Goal: Check status: Check status

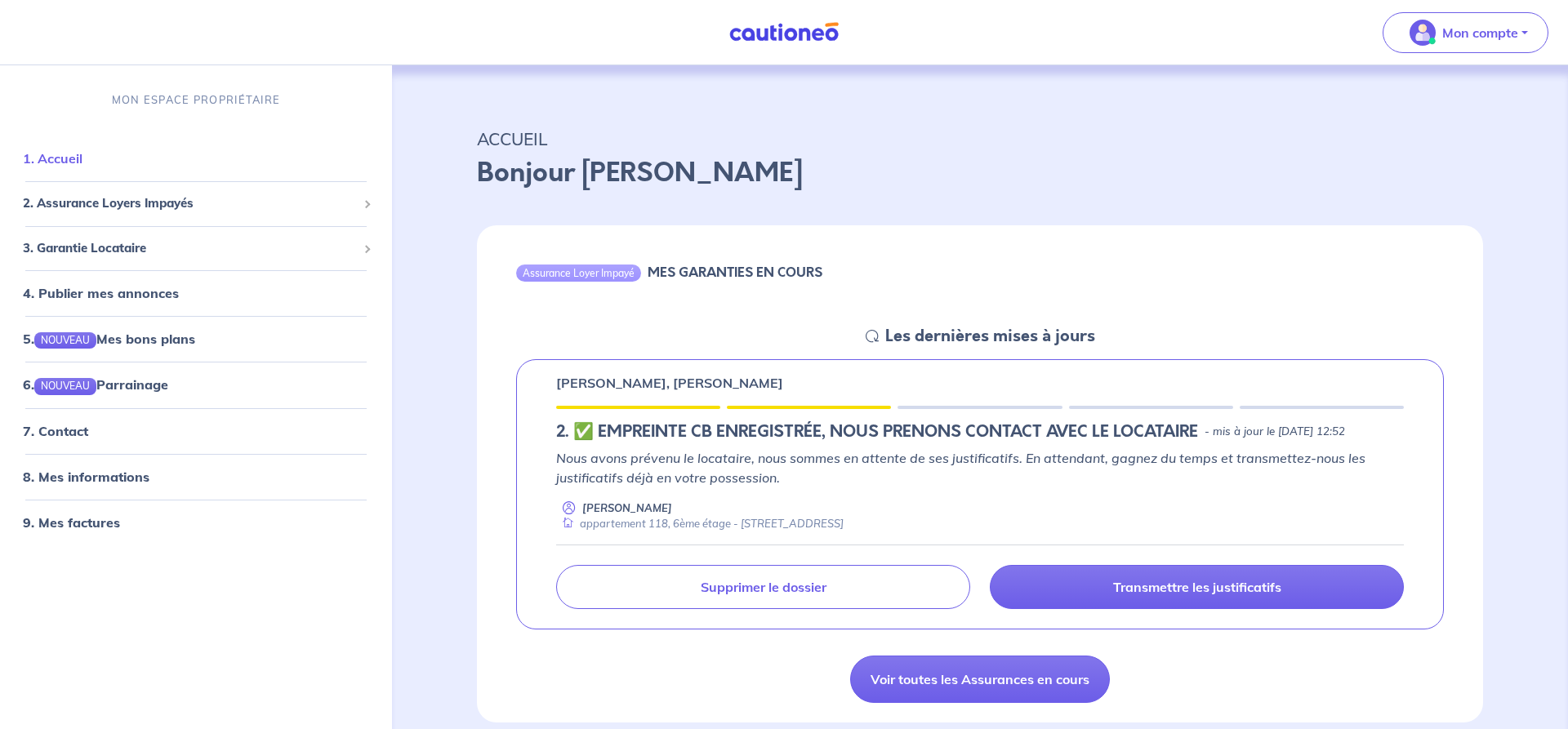
click at [82, 154] on link "1. Accueil" at bounding box center [53, 158] width 59 height 16
click at [99, 197] on span "2. Assurance Loyers Impayés" at bounding box center [189, 204] width 334 height 19
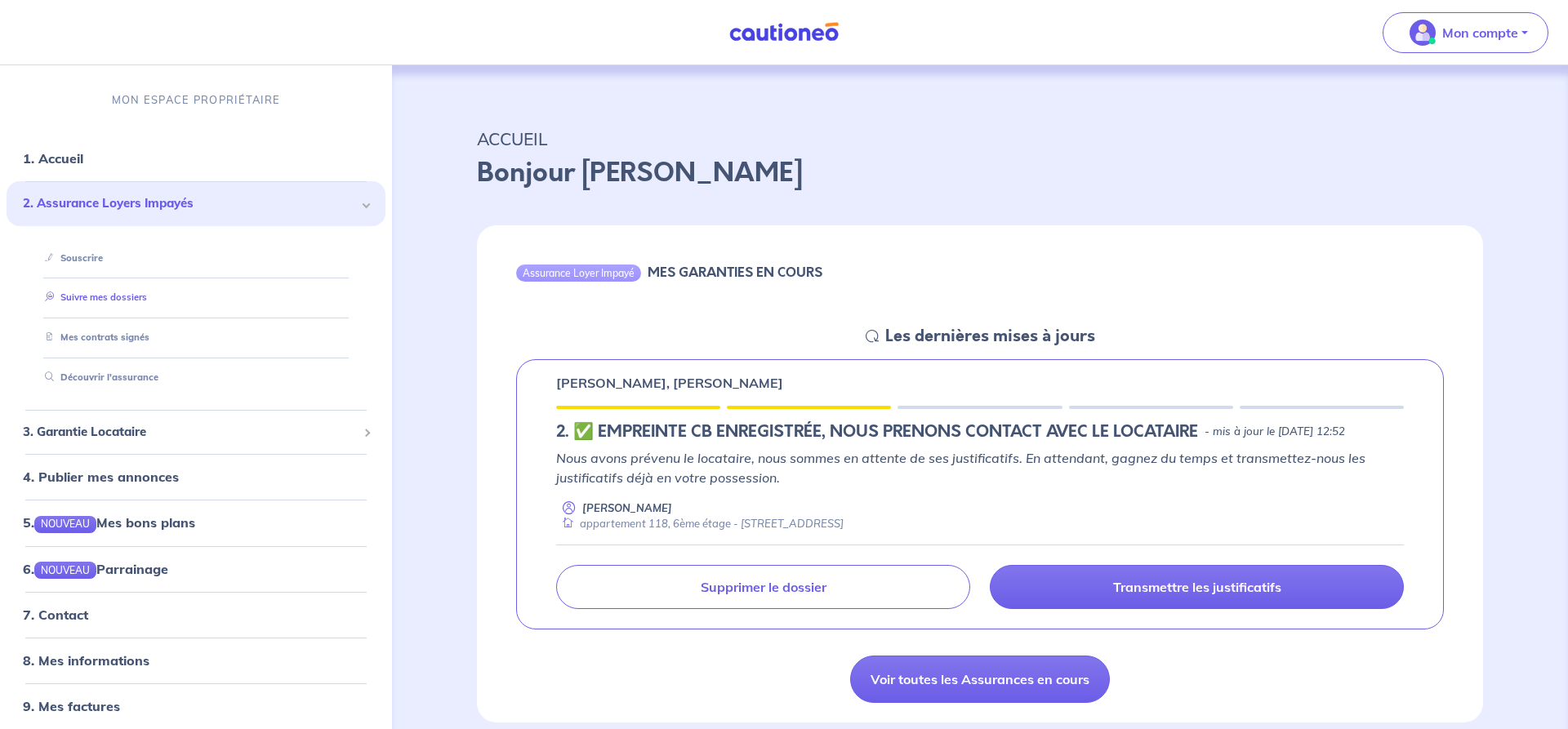
click at [147, 300] on link "Suivre mes dossiers" at bounding box center [93, 297] width 109 height 11
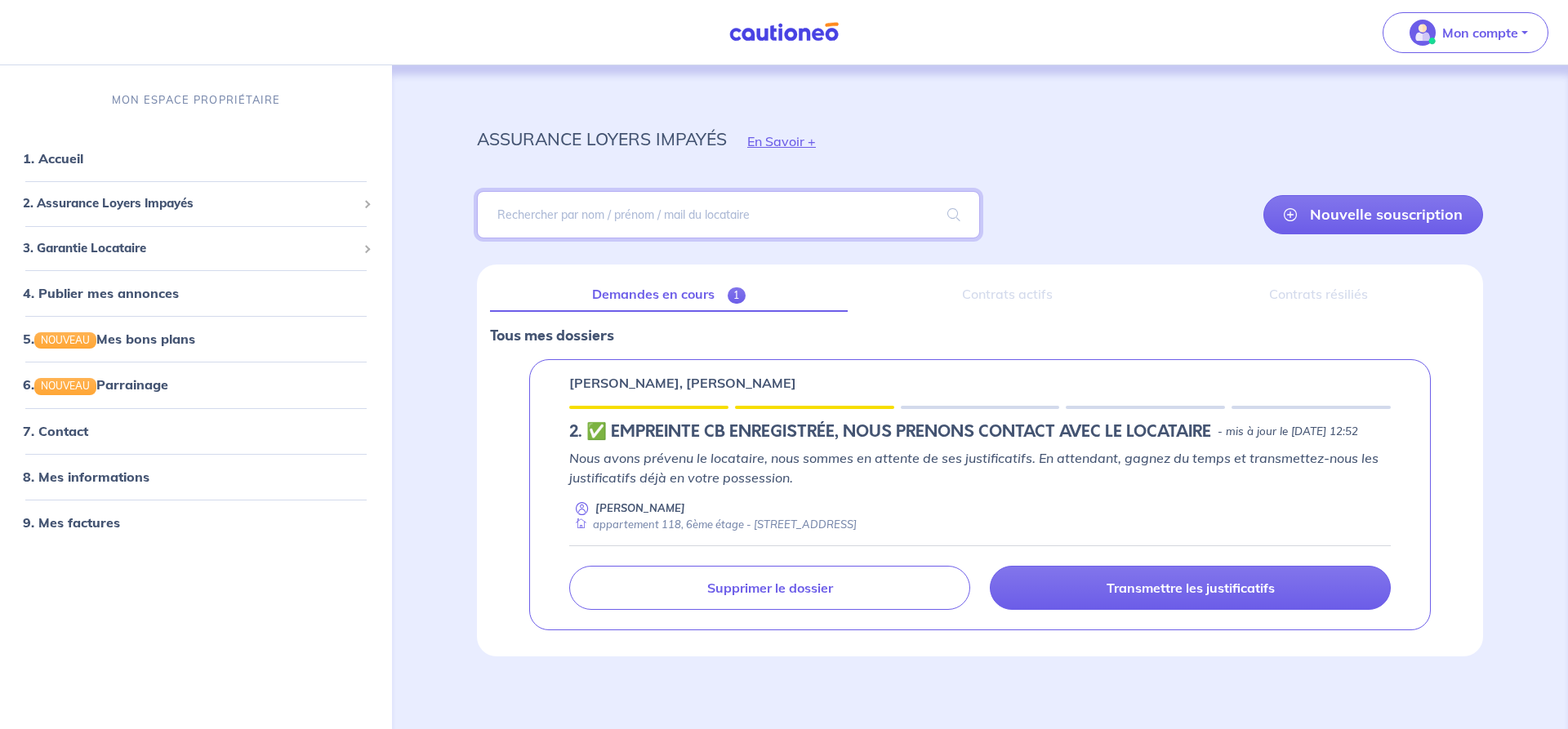
click at [733, 226] on input "search" at bounding box center [728, 215] width 503 height 48
click at [695, 234] on input "search" at bounding box center [728, 215] width 503 height 48
type input "juliette"
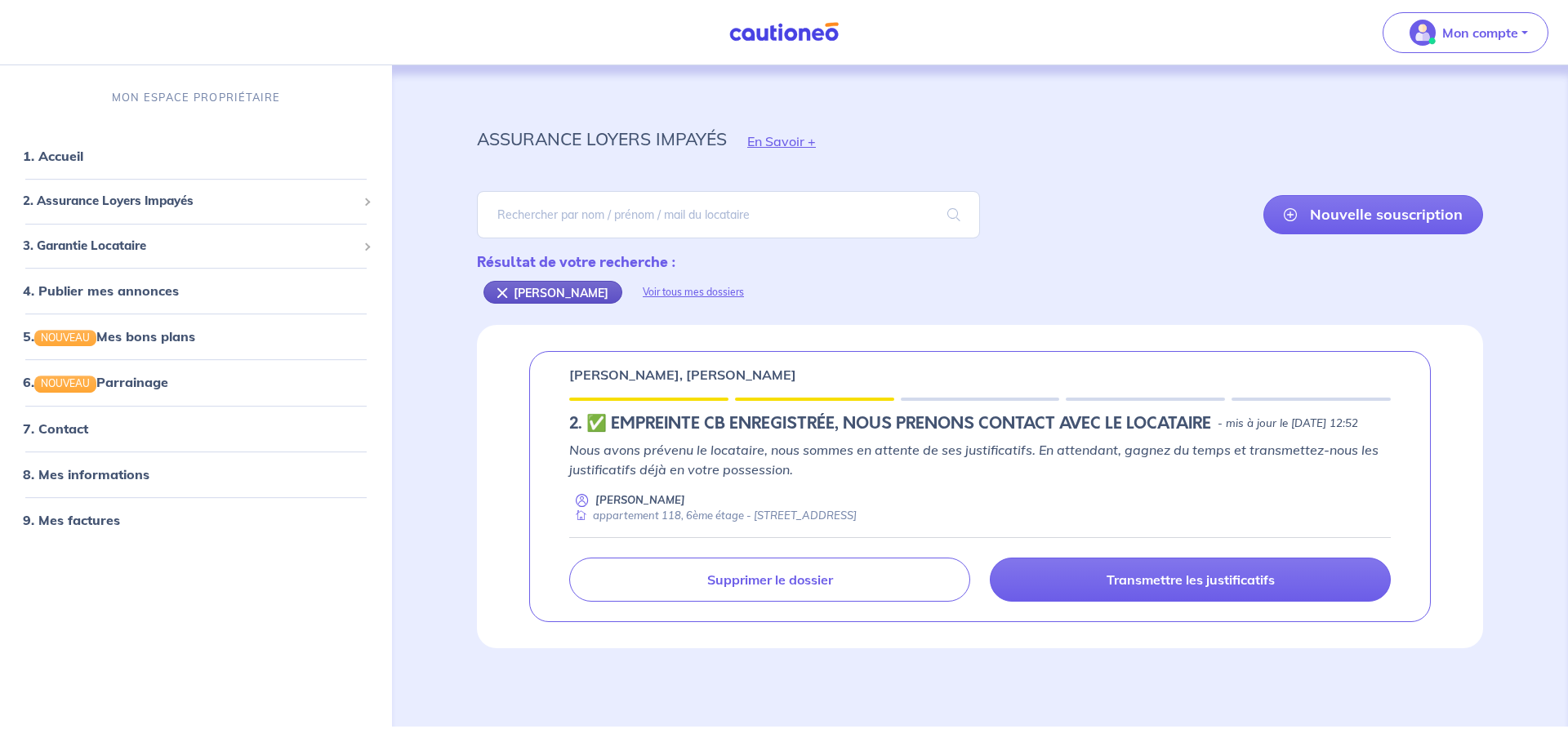
click at [501, 295] on div "juliette" at bounding box center [552, 292] width 138 height 23
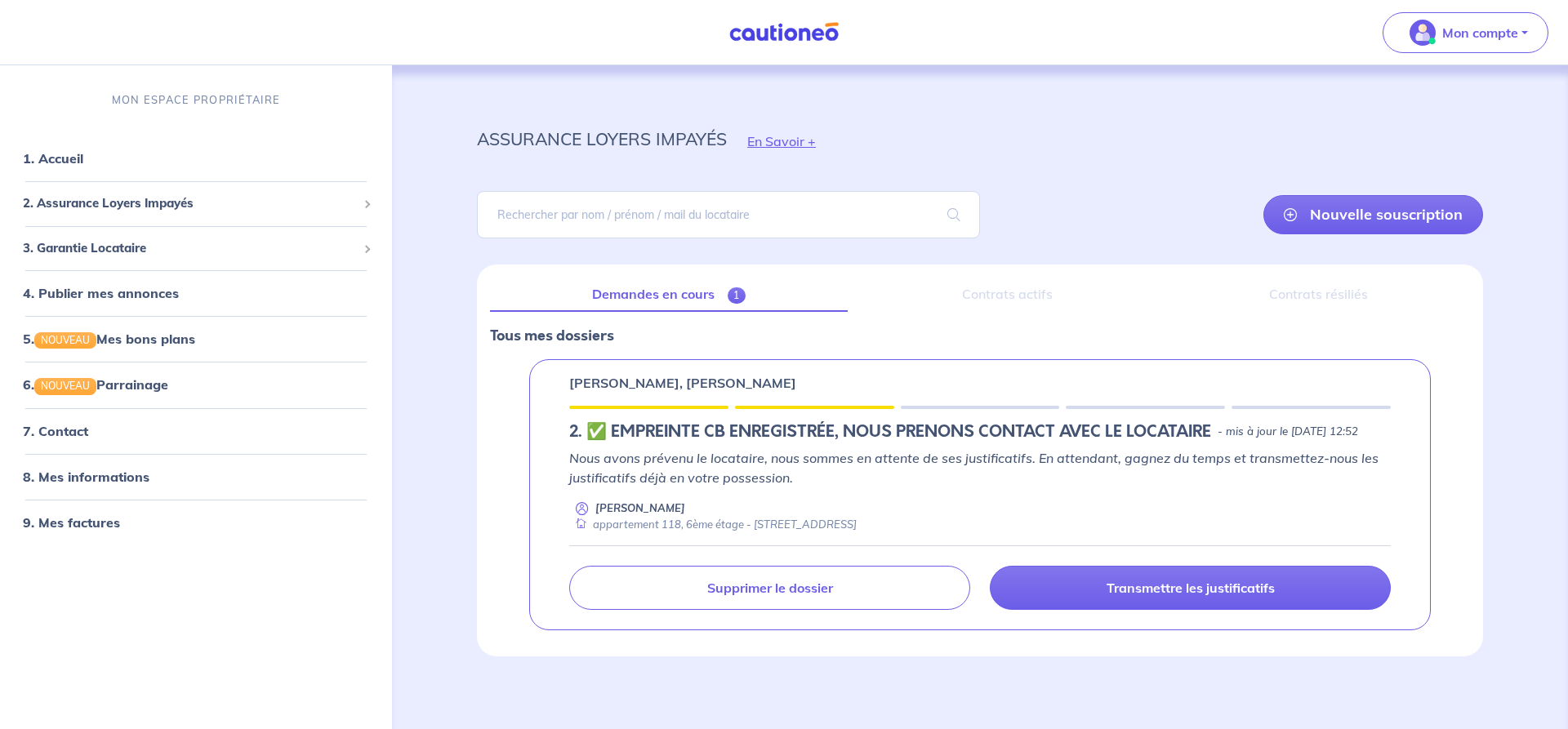
click at [730, 488] on p "Nous avons prévenu le locataire, nous sommes en attente de ses justificatifs. E…" at bounding box center [979, 468] width 821 height 39
click at [715, 387] on p "[PERSON_NAME], [PERSON_NAME]" at bounding box center [682, 382] width 227 height 20
click at [713, 383] on p "[PERSON_NAME], [PERSON_NAME]" at bounding box center [682, 382] width 227 height 20
drag, startPoint x: 713, startPoint y: 382, endPoint x: 636, endPoint y: 409, distance: 81.6
click at [708, 385] on p "[PERSON_NAME], [PERSON_NAME]" at bounding box center [682, 382] width 227 height 20
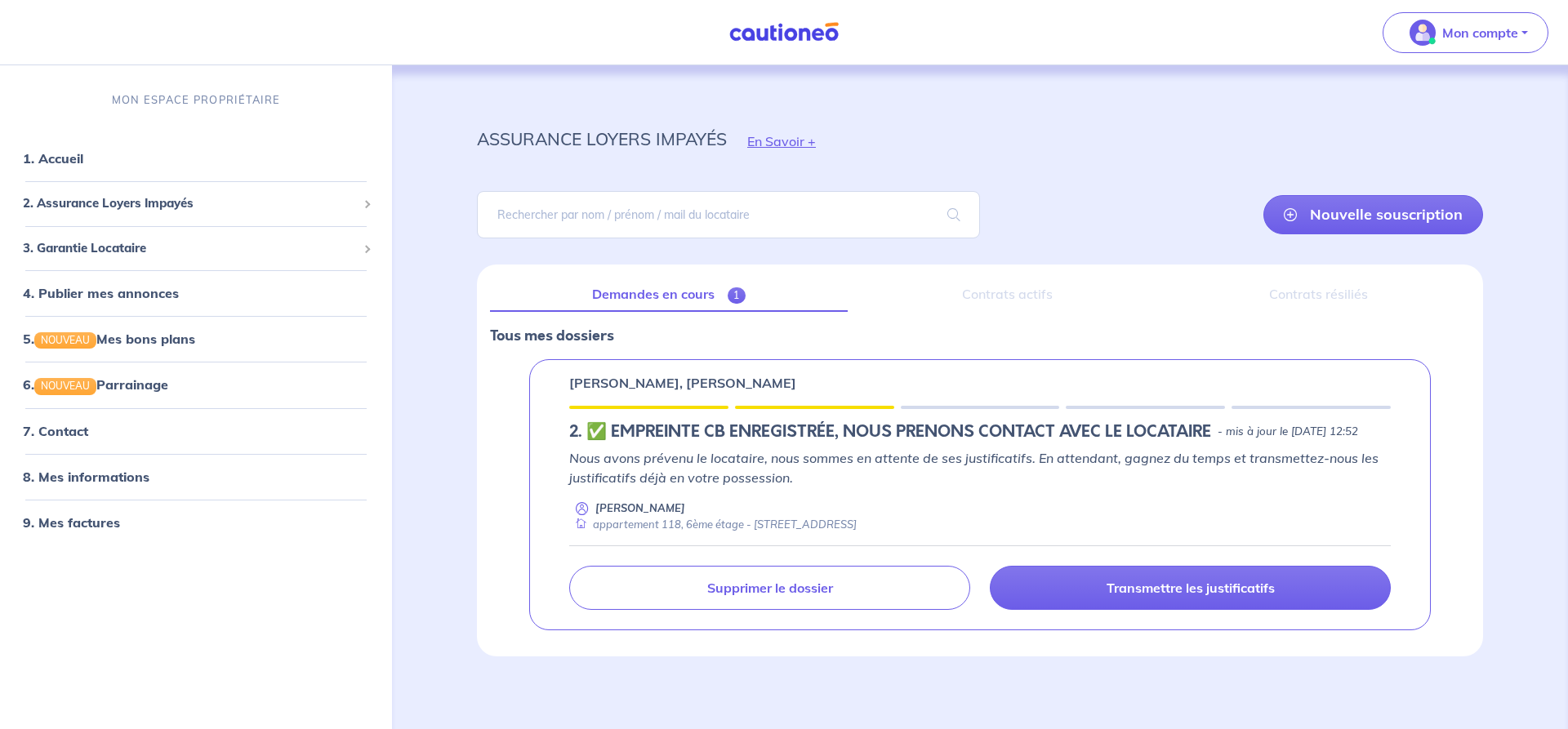
click at [591, 434] on h5 "2.︎ ✅️ EMPREINTE CB ENREGISTRÉE, NOUS PRENONS CONTACT AVEC LE LOCATAIRE" at bounding box center [890, 432] width 642 height 20
click at [1454, 40] on p "Mon compte" at bounding box center [1480, 32] width 76 height 20
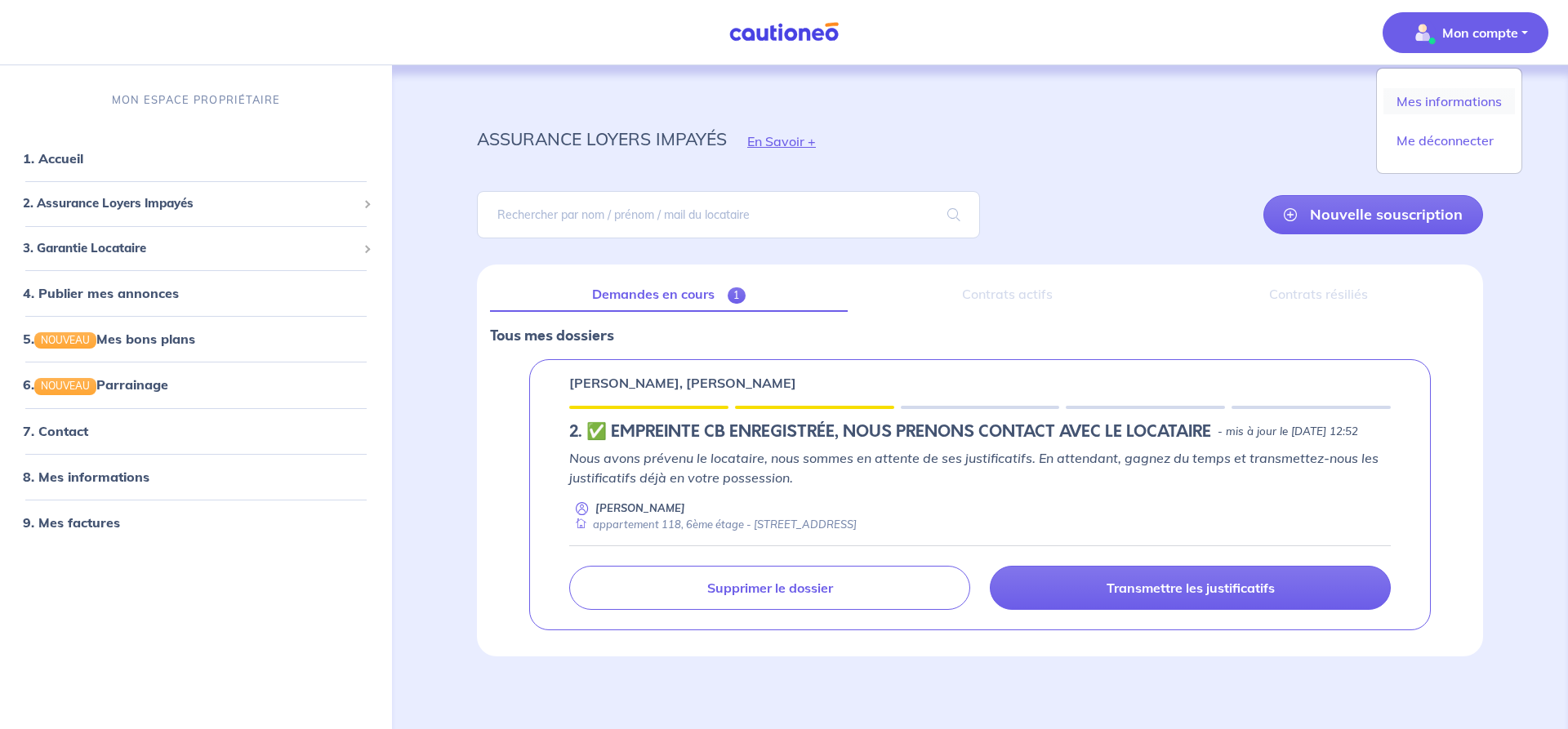
click at [1430, 105] on link "Mes informations" at bounding box center [1449, 101] width 132 height 26
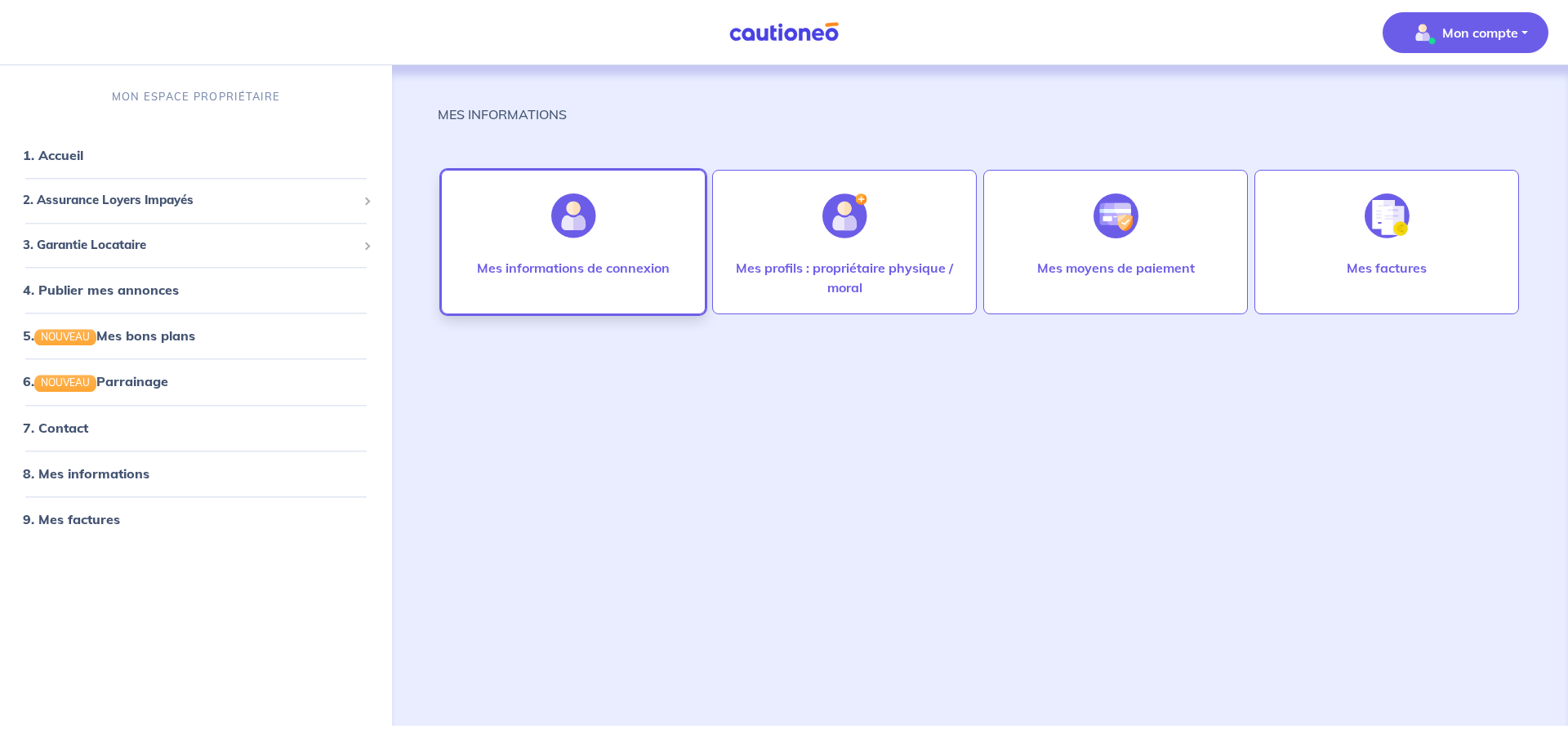
click at [593, 274] on p "Mes informations de connexion" at bounding box center [572, 268] width 193 height 20
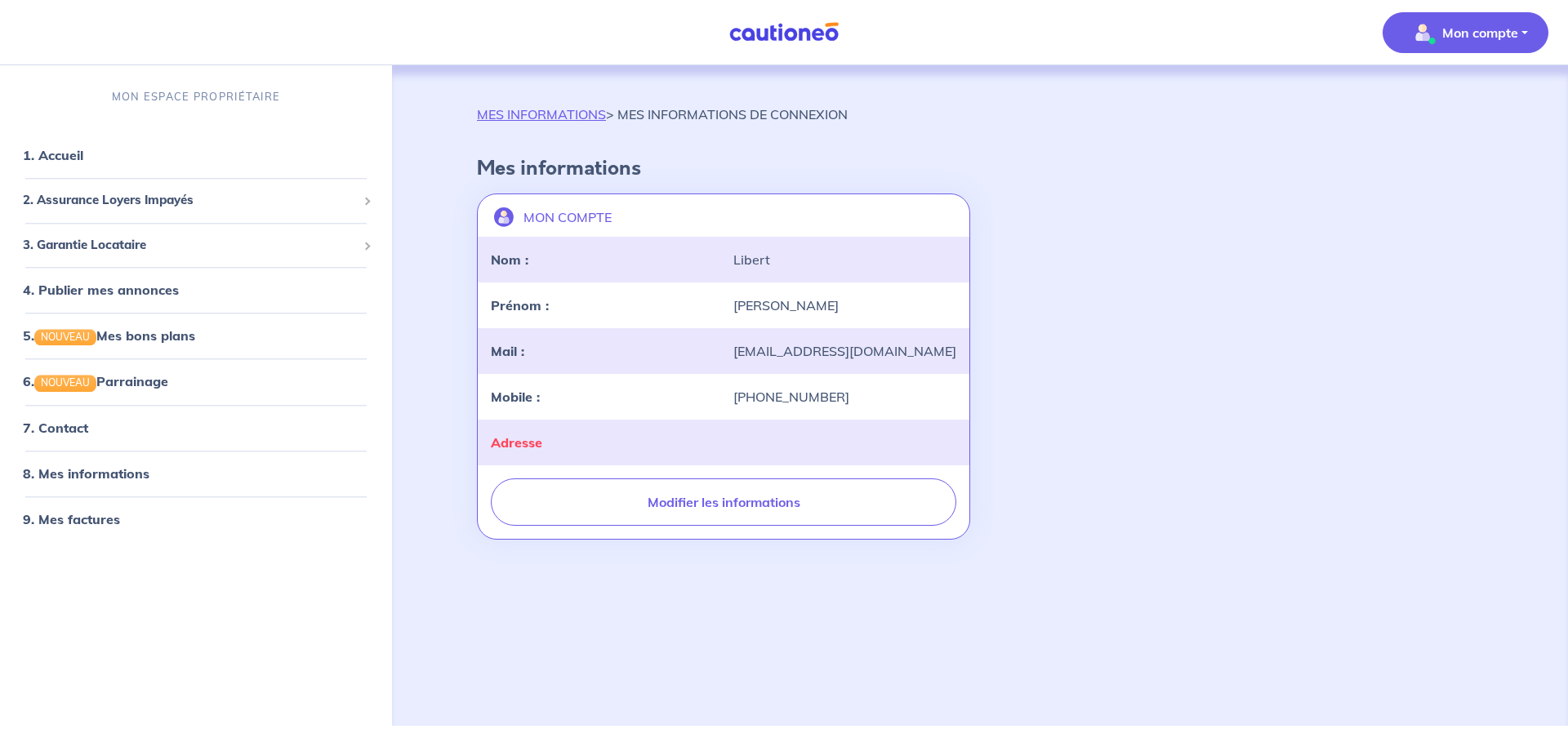
drag, startPoint x: 1266, startPoint y: 280, endPoint x: 1255, endPoint y: 274, distance: 12.5
click at [1263, 280] on div "MON COMPTE landlord-id BAh7CEkiCGdpZAY6BkVUSSJWZ2lkOi8vY2F1dGlvbmVvLWNvcmUvVXNl…" at bounding box center [979, 366] width 1025 height 359
click at [1491, 33] on p "Mon compte" at bounding box center [1480, 32] width 76 height 20
click at [1356, 370] on div "MON COMPTE landlord-id BAh7CEkiCGdpZAY6BkVUSSJWZ2lkOi8vY2F1dGlvbmVvLWNvcmUvVXNl…" at bounding box center [979, 366] width 1025 height 359
click at [82, 160] on link "1. Accueil" at bounding box center [53, 155] width 59 height 16
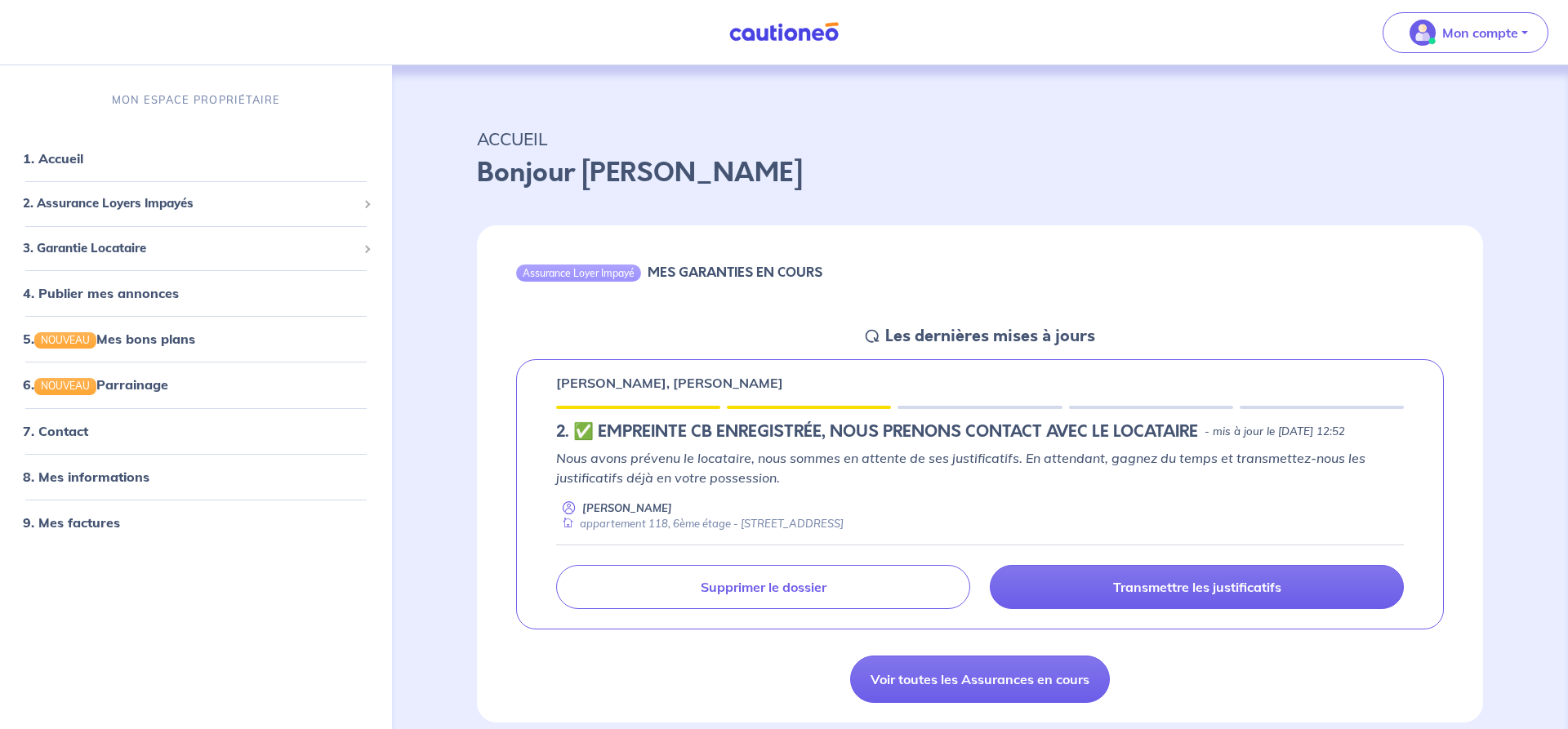
drag, startPoint x: 663, startPoint y: 535, endPoint x: 875, endPoint y: 549, distance: 212.5
click at [868, 533] on div "Anthony Libert appartement 118, 6ème étage - 19 Allée le Chevalier 80090 Amiens" at bounding box center [980, 516] width 848 height 31
click at [843, 532] on div "appartement 118, 6ème étage - [STREET_ADDRESS]" at bounding box center [700, 524] width 287 height 15
drag, startPoint x: 676, startPoint y: 268, endPoint x: 918, endPoint y: 283, distance: 242.5
click at [918, 283] on div "Assurance Loyer Impayé MES GARANTIES EN COURS" at bounding box center [979, 275] width 1006 height 100
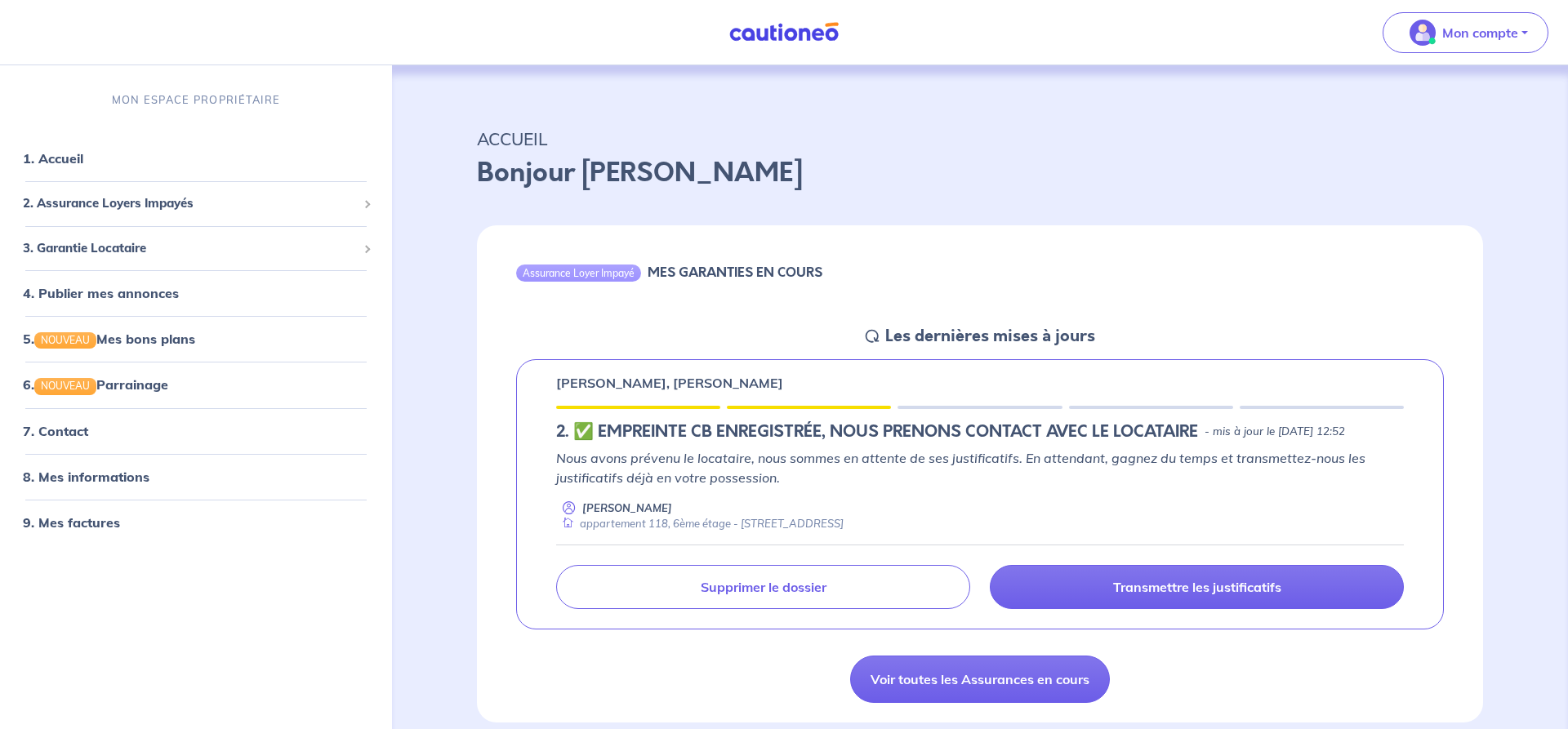
drag, startPoint x: 918, startPoint y: 283, endPoint x: 962, endPoint y: 223, distance: 74.4
click at [918, 281] on div "Assurance Loyer Impayé MES GARANTIES EN COURS" at bounding box center [979, 275] width 1006 height 100
click at [86, 438] on link "7. Contact" at bounding box center [54, 431] width 64 height 16
click at [1468, 26] on p "Mon compte" at bounding box center [1480, 32] width 76 height 20
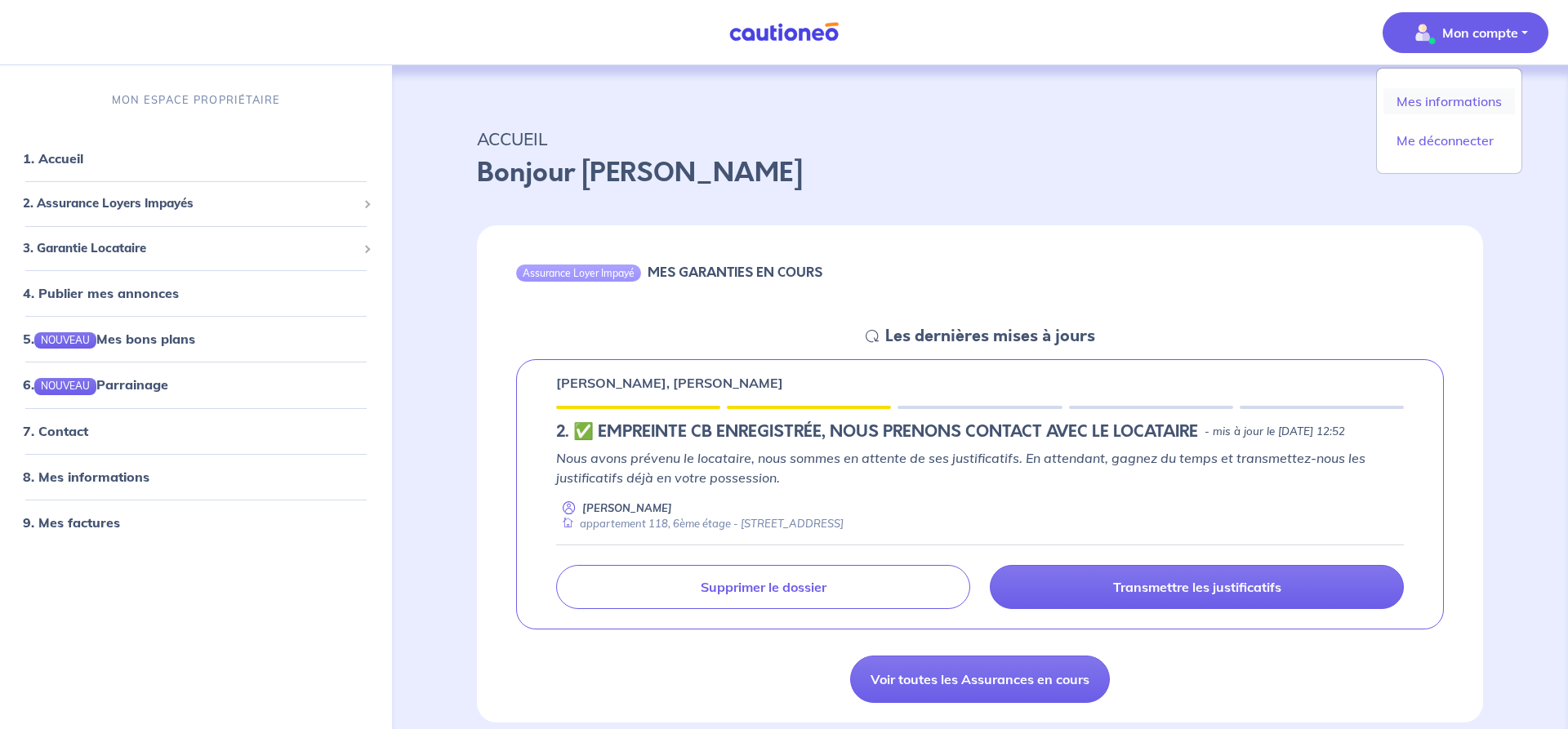
click at [1457, 99] on link "Mes informations" at bounding box center [1449, 101] width 132 height 26
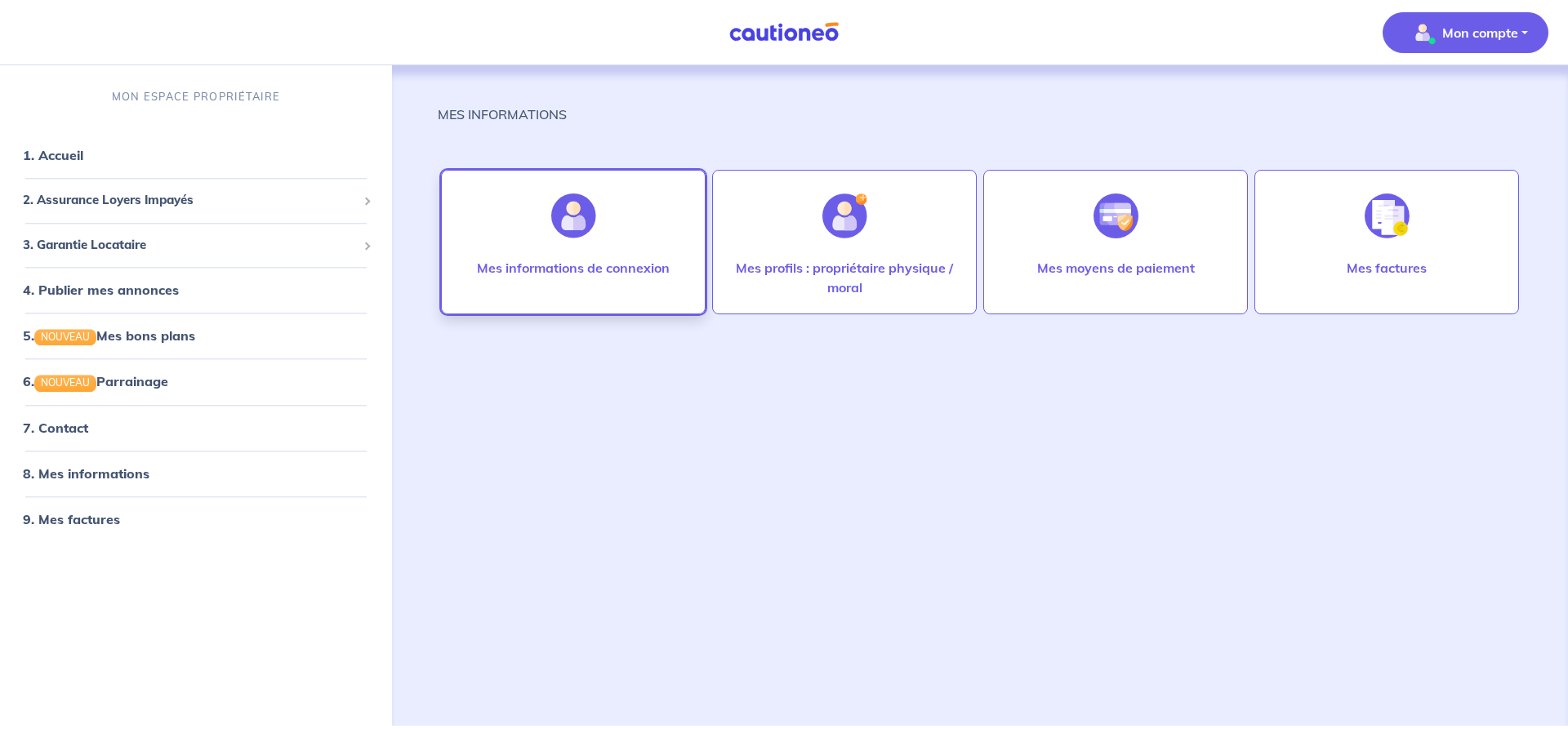
click at [567, 239] on div at bounding box center [574, 216] width 71 height 84
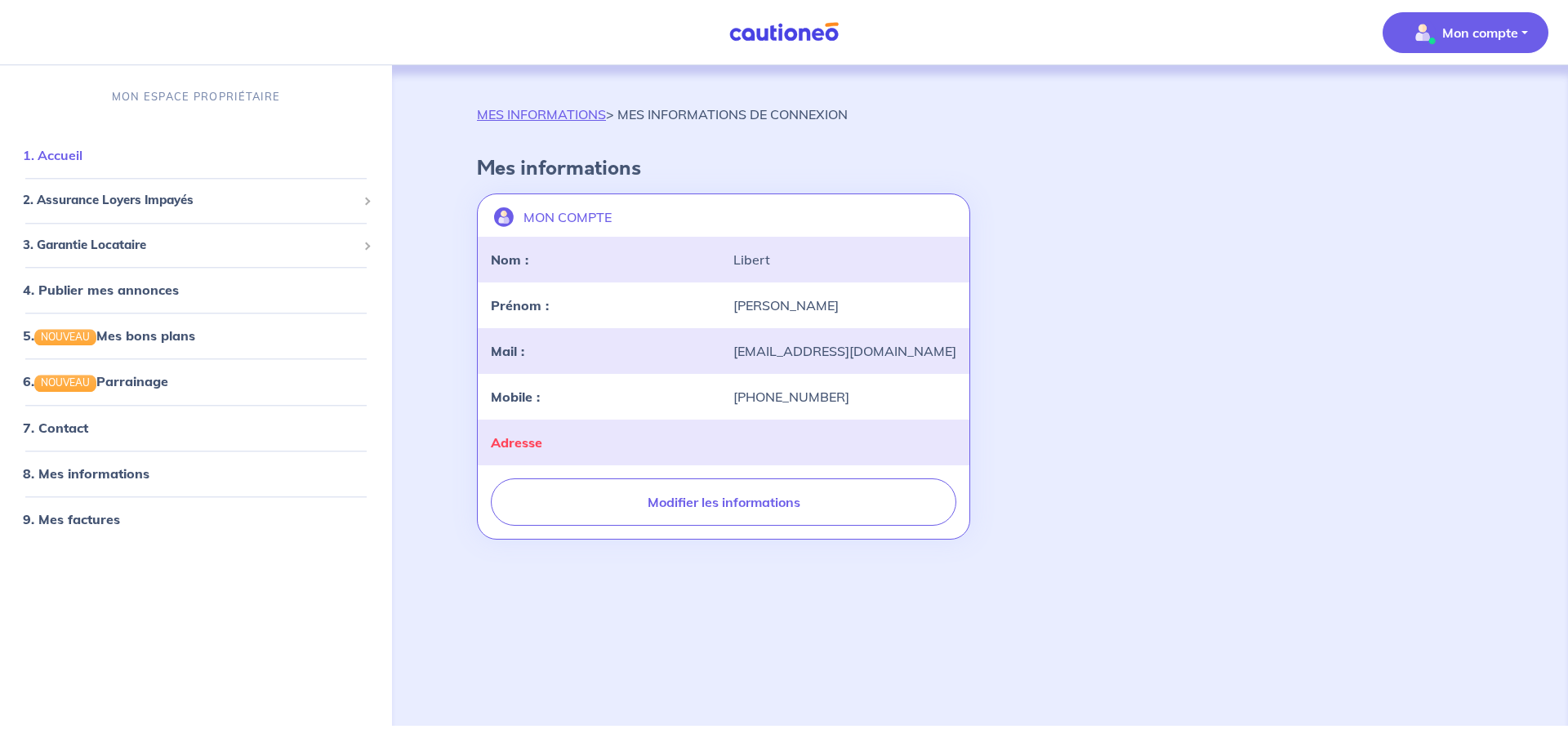
click at [82, 155] on link "1. Accueil" at bounding box center [53, 155] width 59 height 16
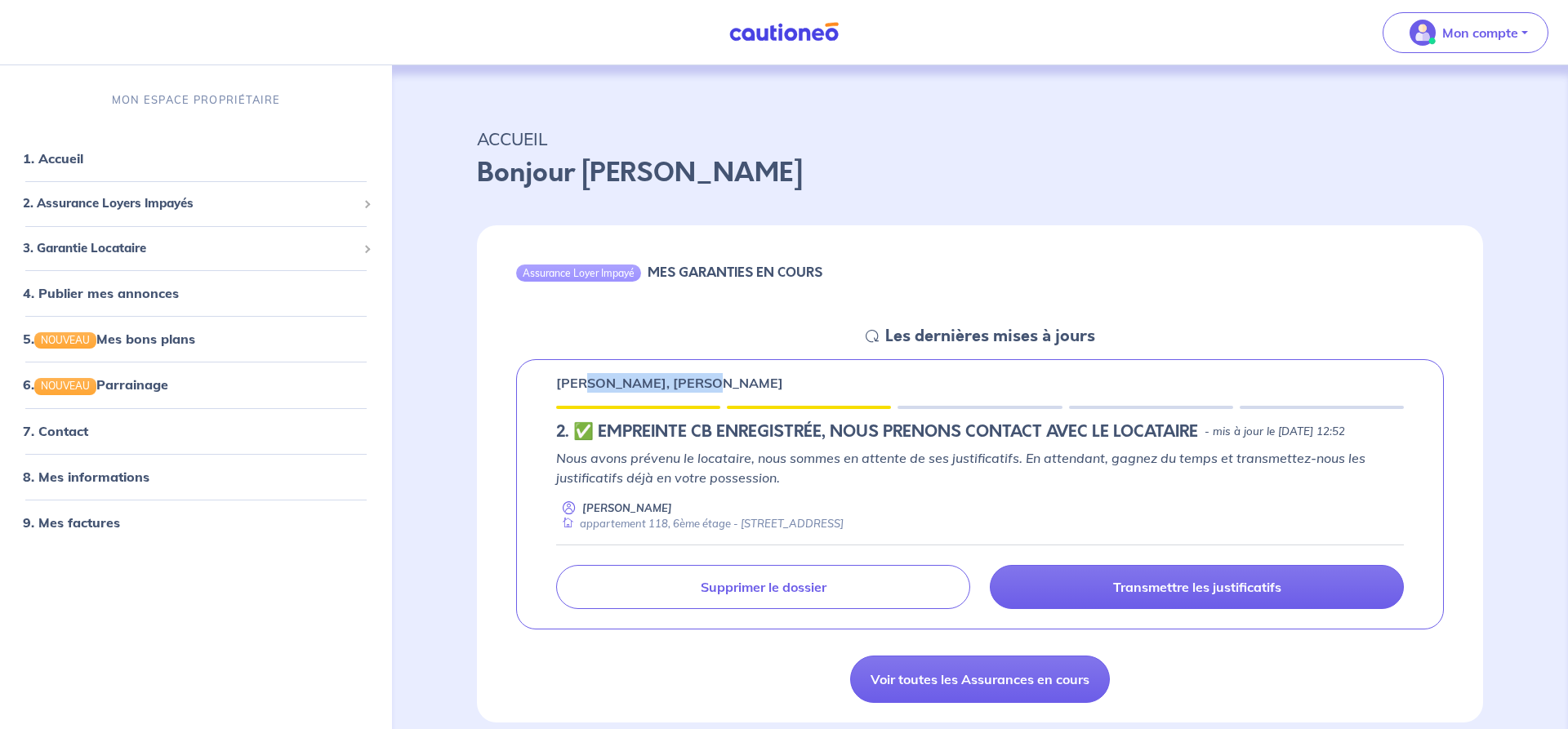
drag, startPoint x: 595, startPoint y: 387, endPoint x: 708, endPoint y: 391, distance: 113.1
click at [707, 391] on p "[PERSON_NAME], [PERSON_NAME]" at bounding box center [669, 382] width 227 height 20
click at [708, 391] on p "[PERSON_NAME], [PERSON_NAME]" at bounding box center [669, 382] width 227 height 20
click at [721, 468] on p "Nous avons prévenu le locataire, nous sommes en attente de ses justificatifs. E…" at bounding box center [980, 468] width 848 height 39
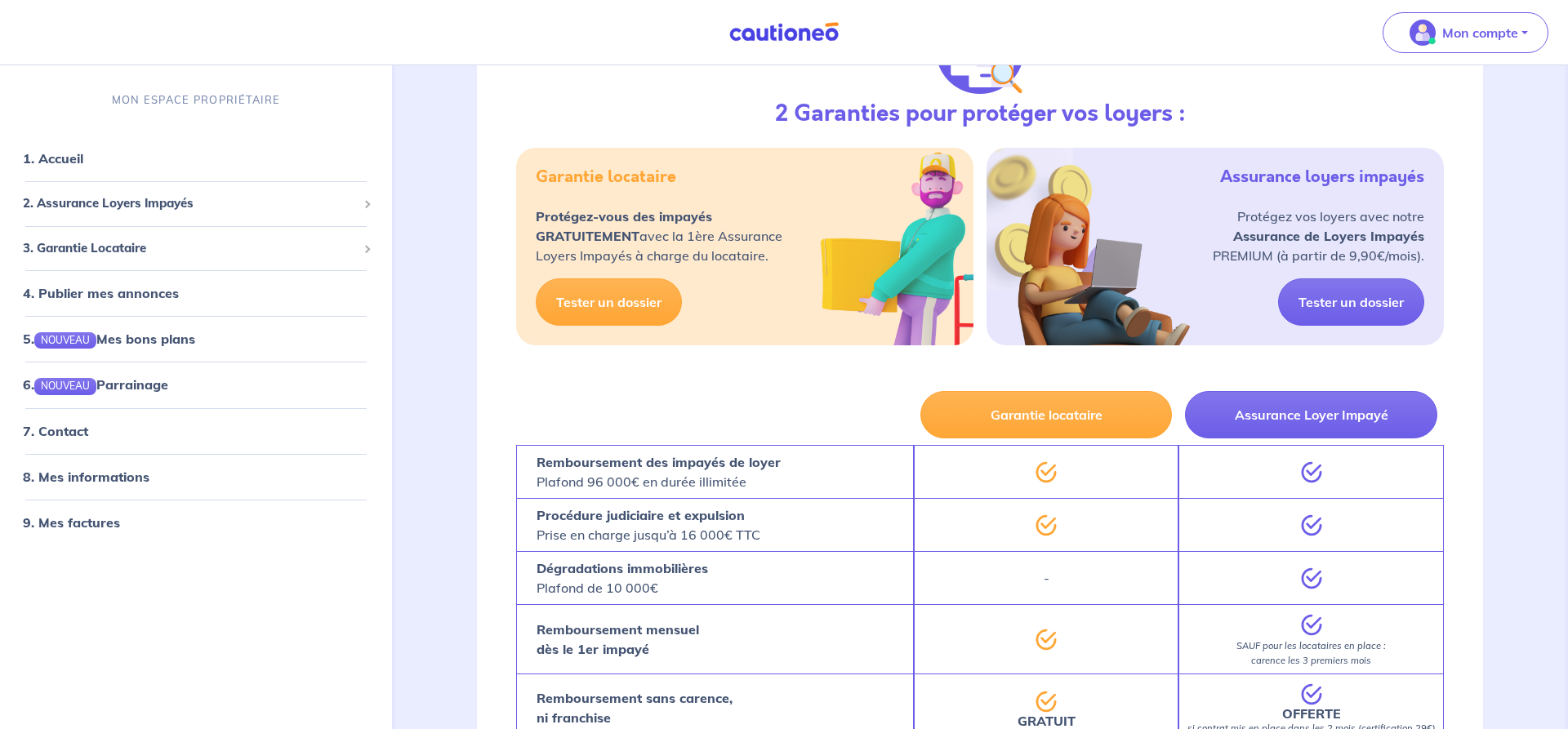
scroll to position [1133, 0]
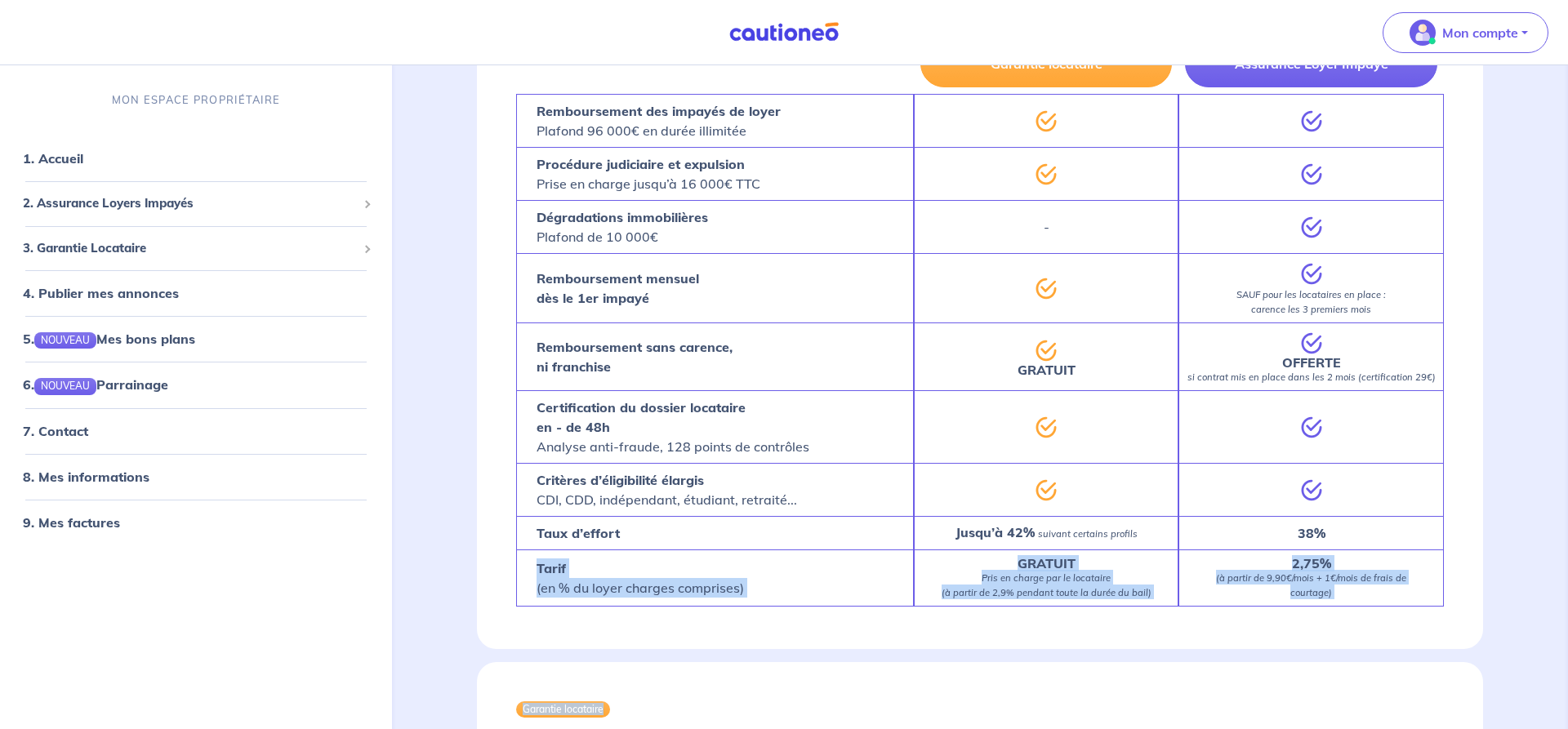
drag, startPoint x: 1189, startPoint y: 691, endPoint x: 412, endPoint y: 615, distance: 780.7
click at [412, 615] on div "ACCUEIL Bonjour [PERSON_NAME] Assurance Loyer Impayé MES GARANTIES EN COURS Les…" at bounding box center [979, 102] width 1163 height 2341
click at [795, 649] on div "Garantie locataire Assurance Loyer Impayé Remboursement des impayés de loyer Pl…" at bounding box center [979, 341] width 1006 height 616
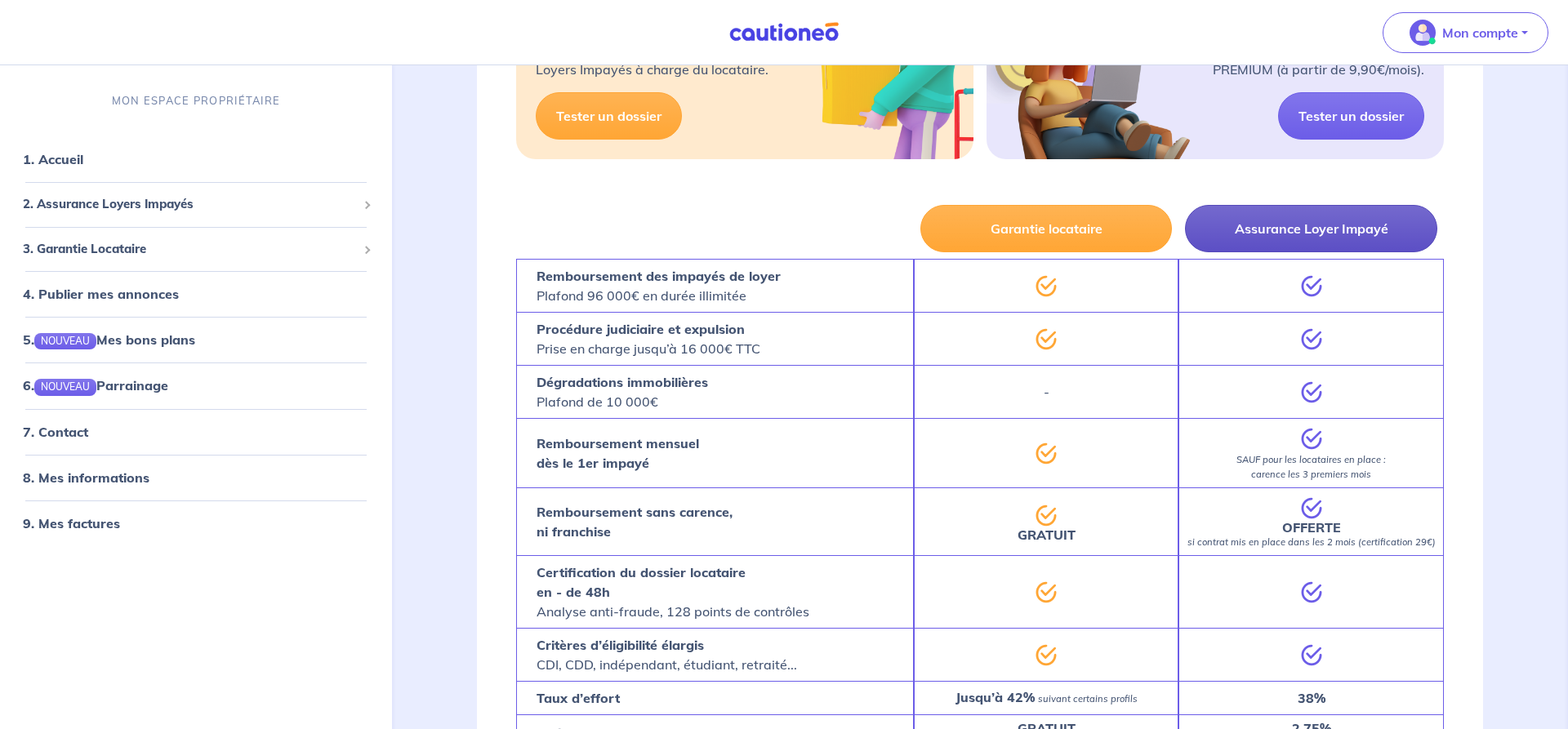
scroll to position [967, 0]
